Goal: Information Seeking & Learning: Learn about a topic

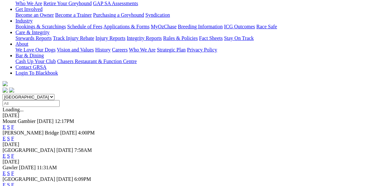
scroll to position [129, 0]
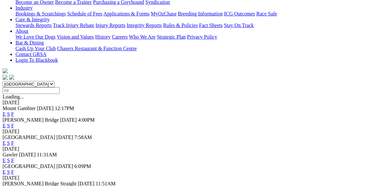
click at [6, 158] on link "E" at bounding box center [4, 160] width 3 height 5
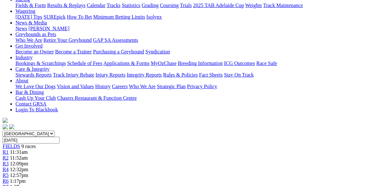
scroll to position [77, 0]
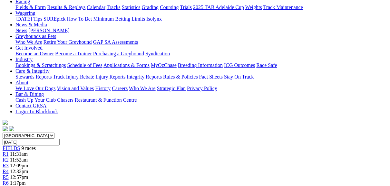
click at [9, 157] on span "R2" at bounding box center [6, 159] width 6 height 5
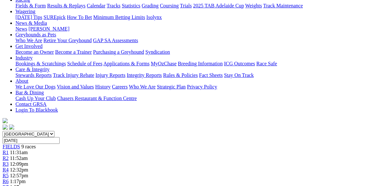
scroll to position [77, 0]
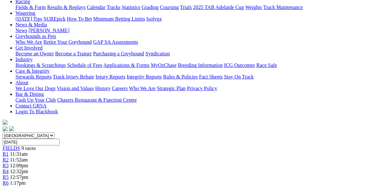
click at [148, 163] on div "R3 12:09pm" at bounding box center [195, 166] width 385 height 6
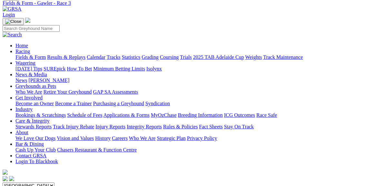
scroll to position [26, 0]
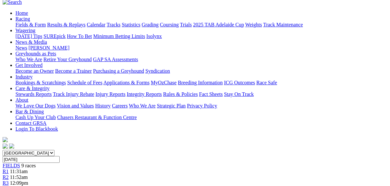
scroll to position [26, 0]
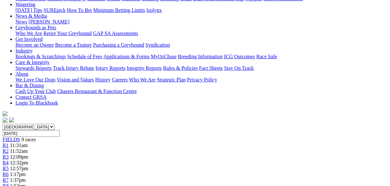
scroll to position [77, 0]
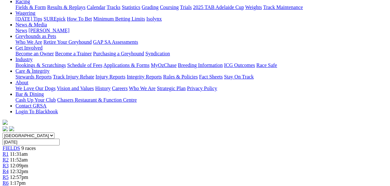
click at [9, 180] on span "R6" at bounding box center [6, 182] width 6 height 5
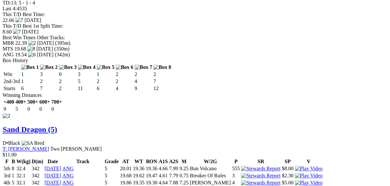
scroll to position [773, 0]
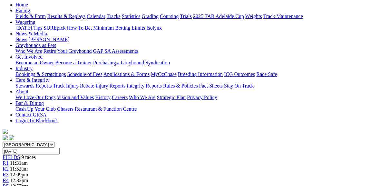
scroll to position [52, 0]
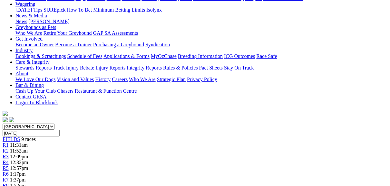
scroll to position [77, 0]
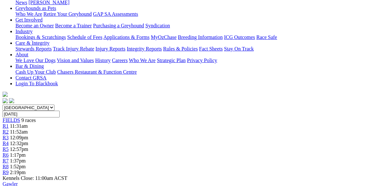
scroll to position [52, 0]
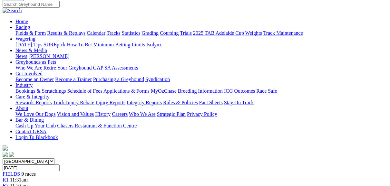
click at [20, 171] on span "FIELDS" at bounding box center [11, 173] width 17 height 5
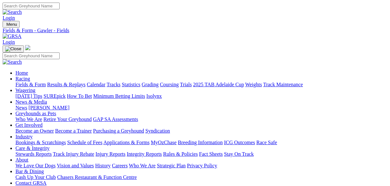
click at [24, 82] on link "Fields & Form" at bounding box center [30, 84] width 30 height 5
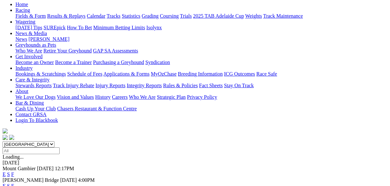
scroll to position [77, 0]
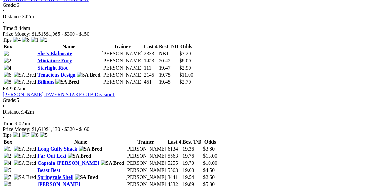
scroll to position [516, 0]
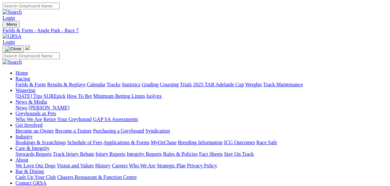
click at [27, 82] on link "Fields & Form" at bounding box center [30, 84] width 30 height 5
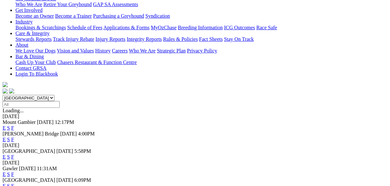
scroll to position [103, 0]
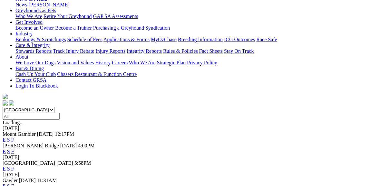
click at [6, 184] on link "E" at bounding box center [4, 186] width 3 height 5
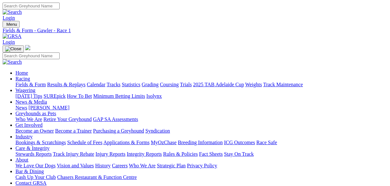
click at [35, 82] on link "Fields & Form" at bounding box center [30, 84] width 30 height 5
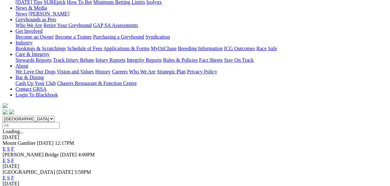
scroll to position [129, 0]
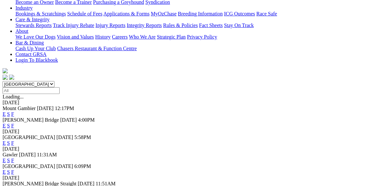
click at [14, 170] on link "F" at bounding box center [12, 172] width 3 height 5
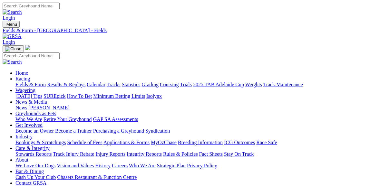
click at [35, 82] on link "Fields & Form" at bounding box center [30, 84] width 30 height 5
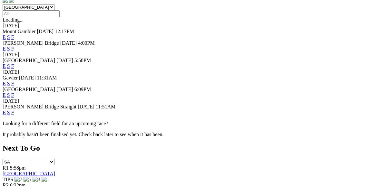
scroll to position [206, 0]
click at [14, 110] on link "F" at bounding box center [12, 112] width 3 height 5
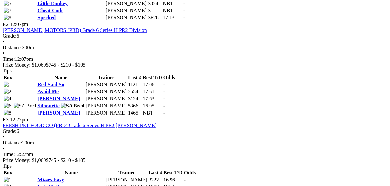
scroll to position [387, 0]
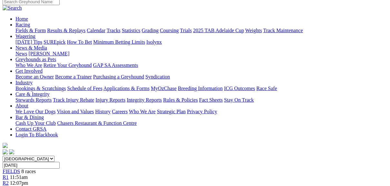
scroll to position [52, 0]
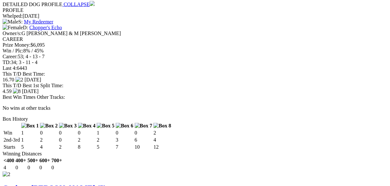
scroll to position [619, 0]
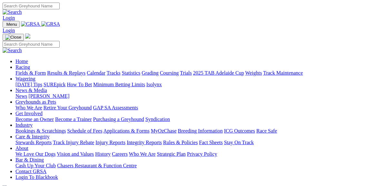
click at [20, 70] on link "Fields & Form" at bounding box center [30, 72] width 30 height 5
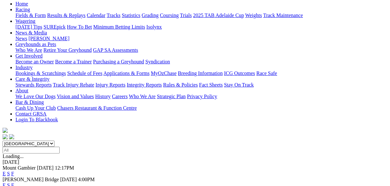
scroll to position [77, 0]
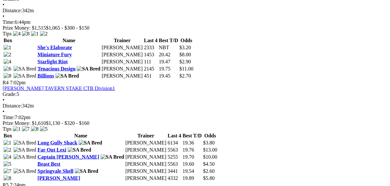
scroll to position [541, 0]
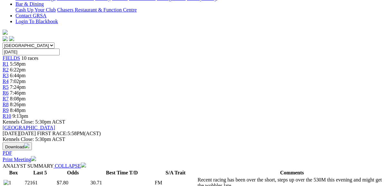
scroll to position [206, 0]
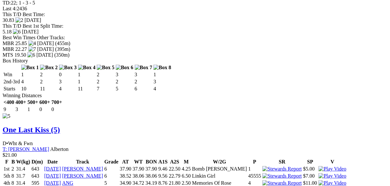
scroll to position [1908, 0]
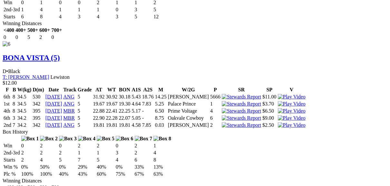
scroll to position [2243, 0]
